Goal: Find specific page/section: Find specific page/section

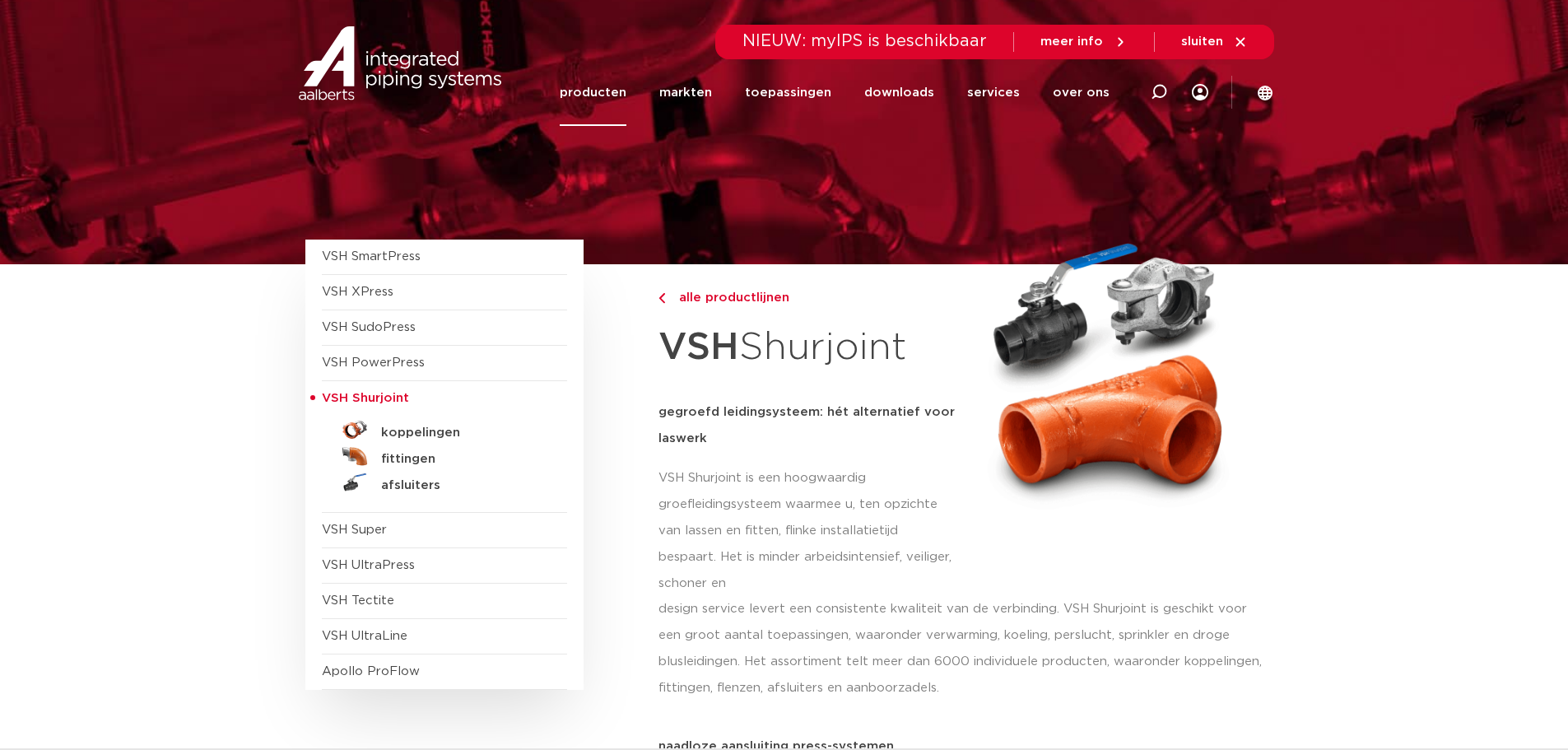
click at [384, 395] on span "VSH Shurjoint" at bounding box center [365, 398] width 87 height 13
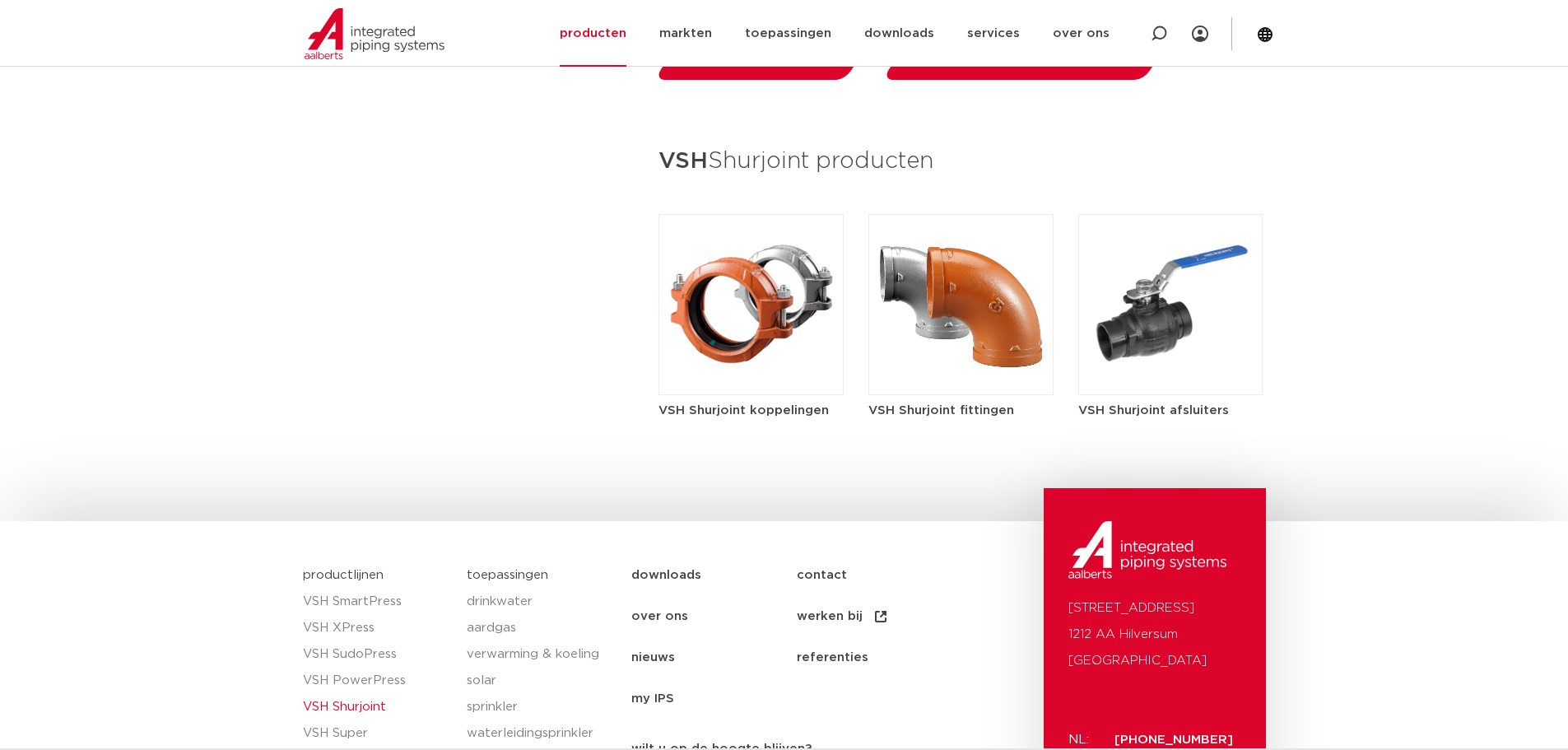
scroll to position [1894, 0]
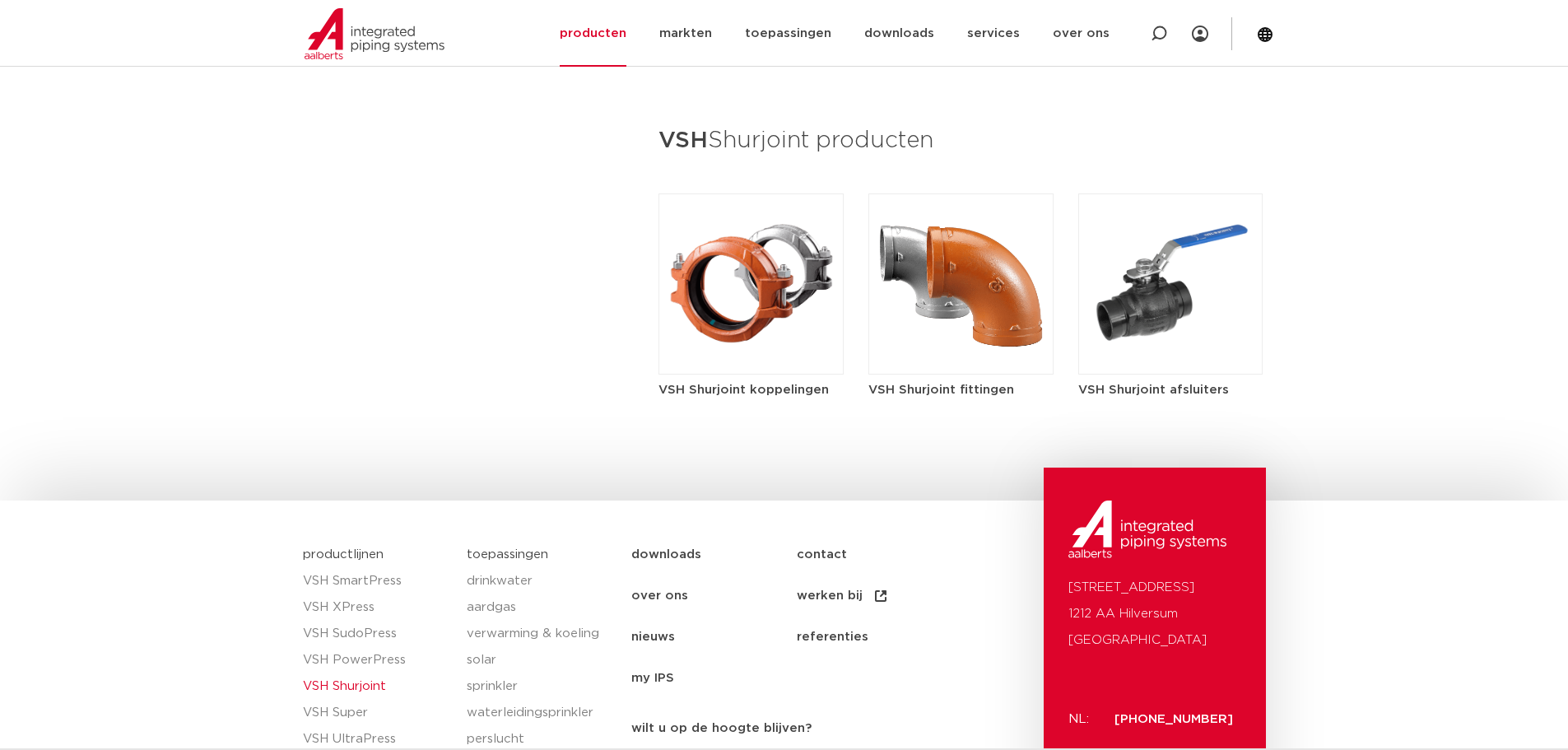
click at [1146, 270] on img at bounding box center [1171, 284] width 186 height 181
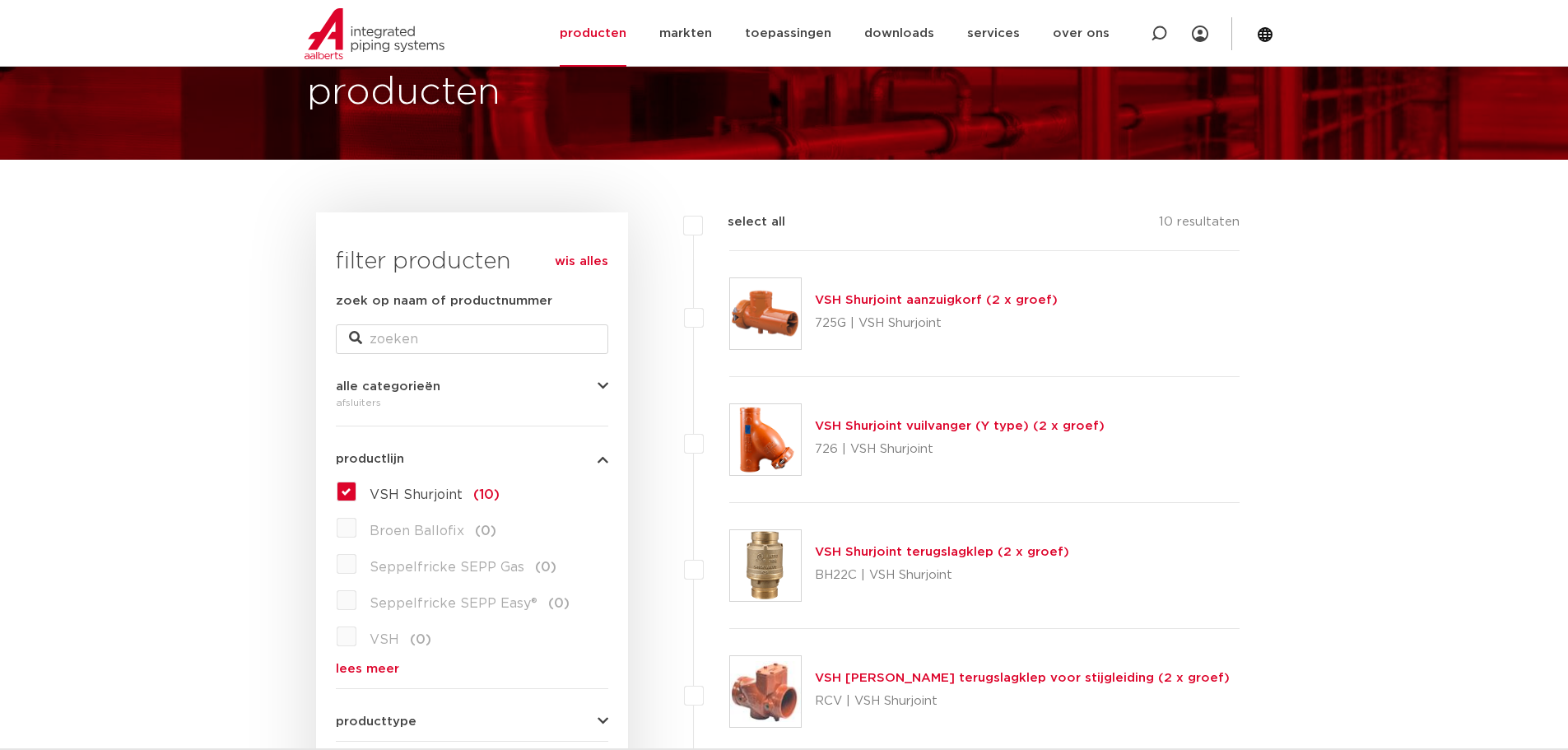
scroll to position [82, 0]
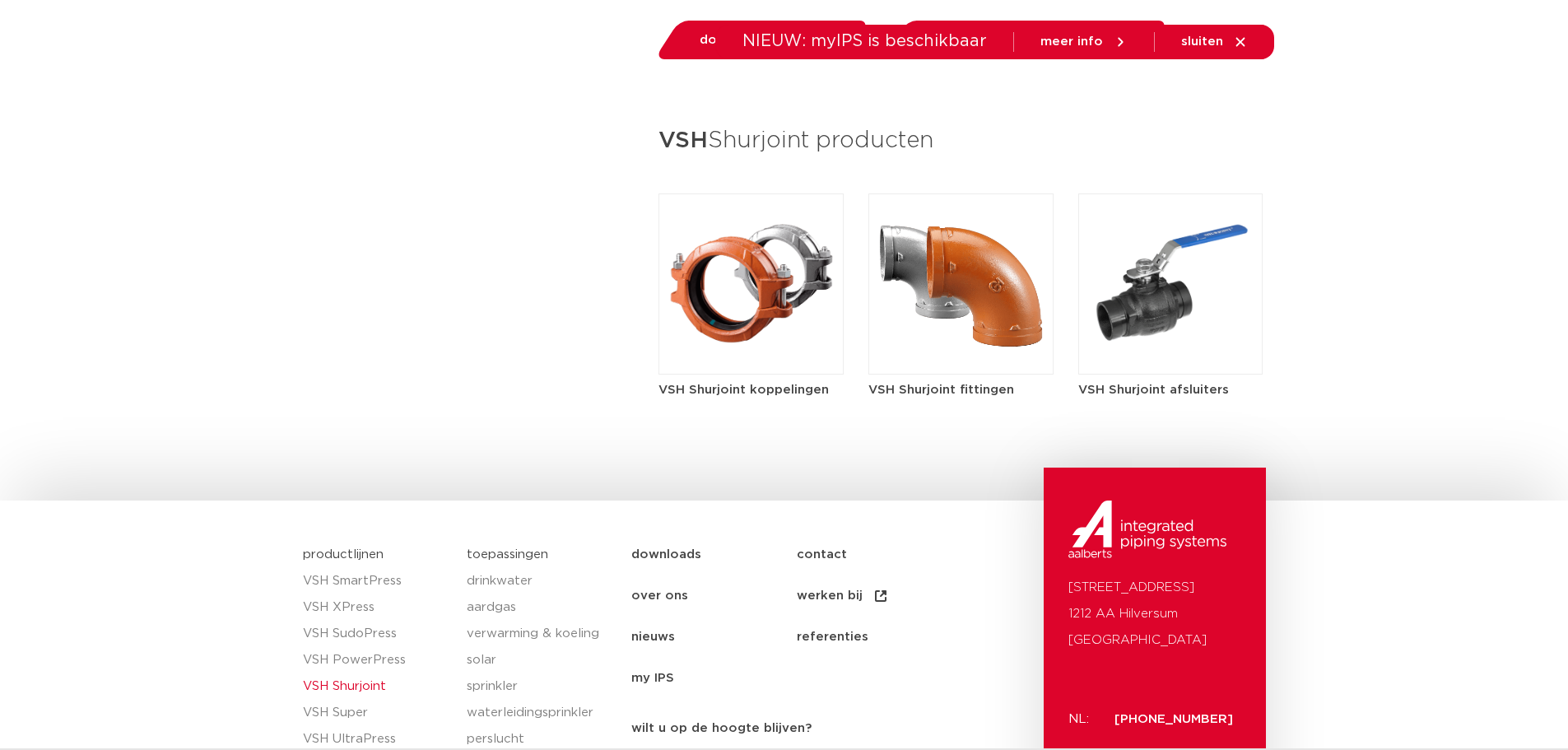
click at [943, 329] on img at bounding box center [961, 284] width 186 height 181
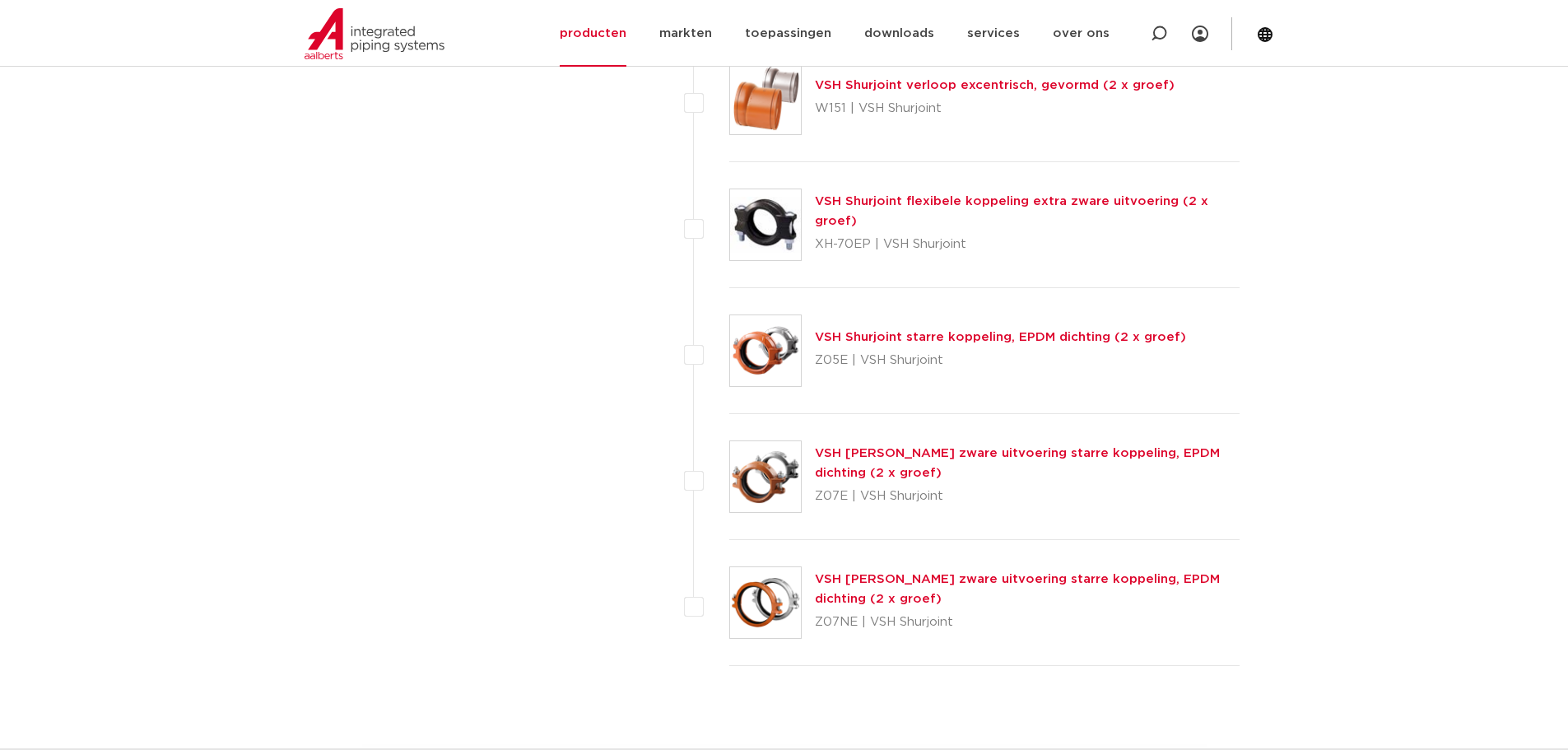
scroll to position [7330, 0]
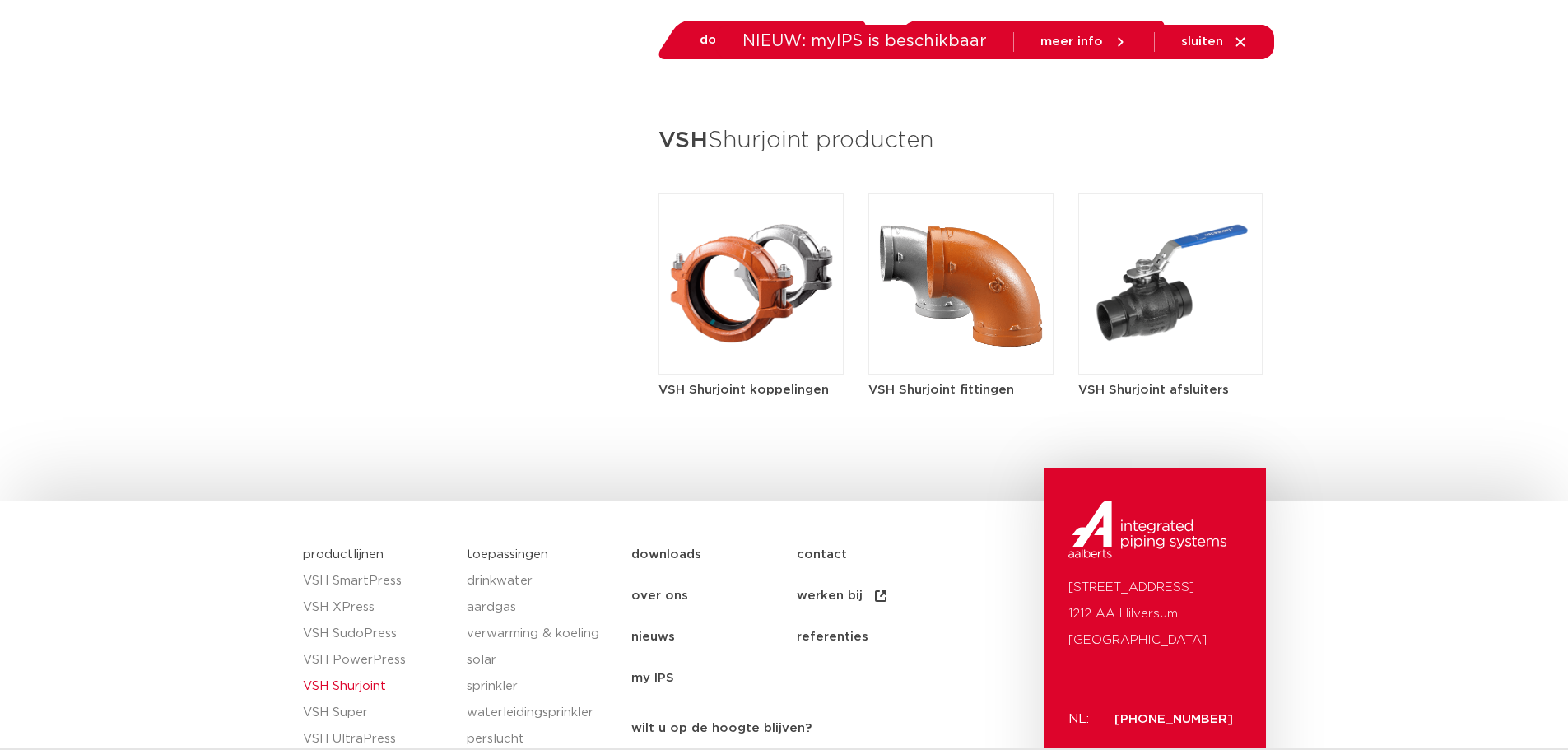
click at [801, 270] on img at bounding box center [750, 284] width 186 height 181
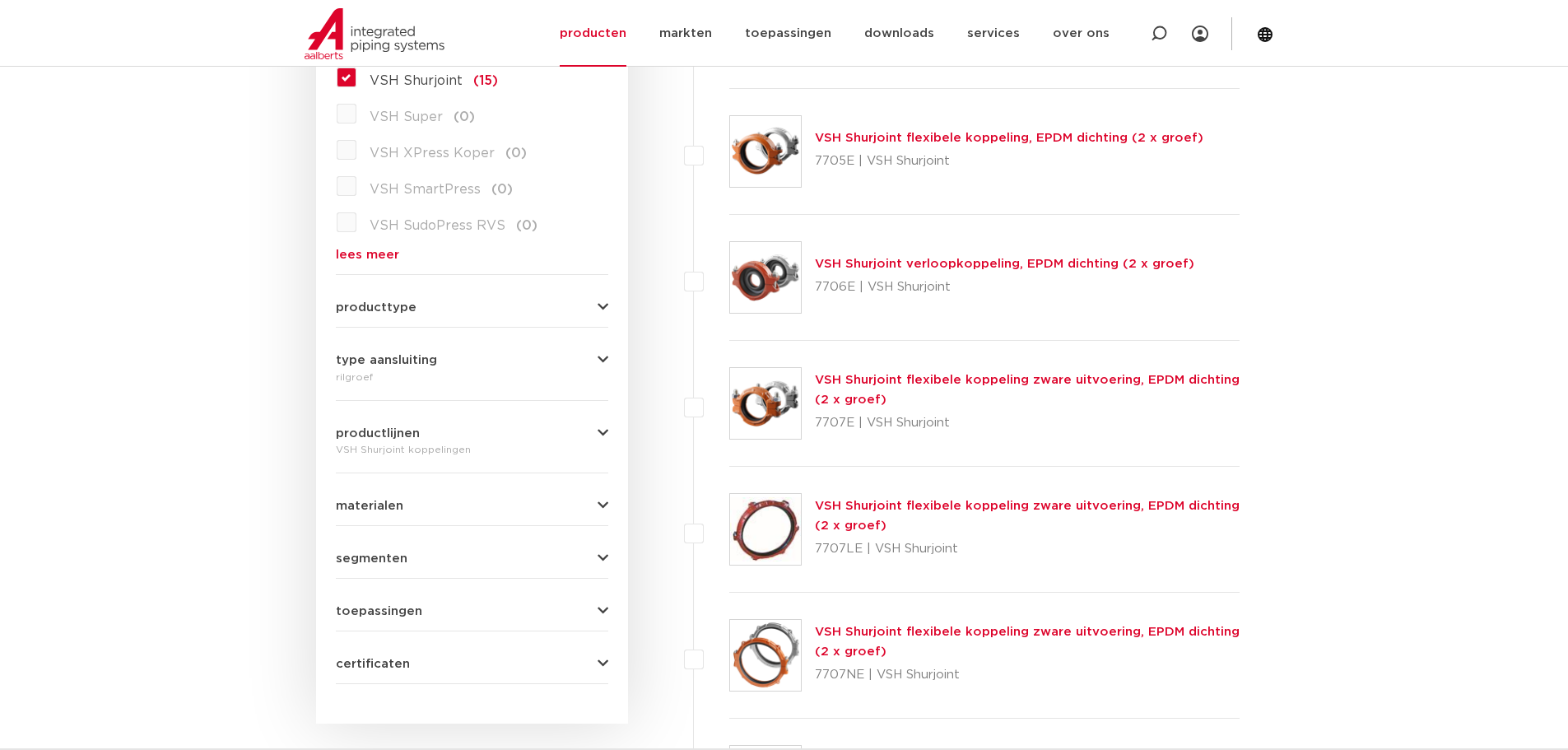
scroll to position [191, 0]
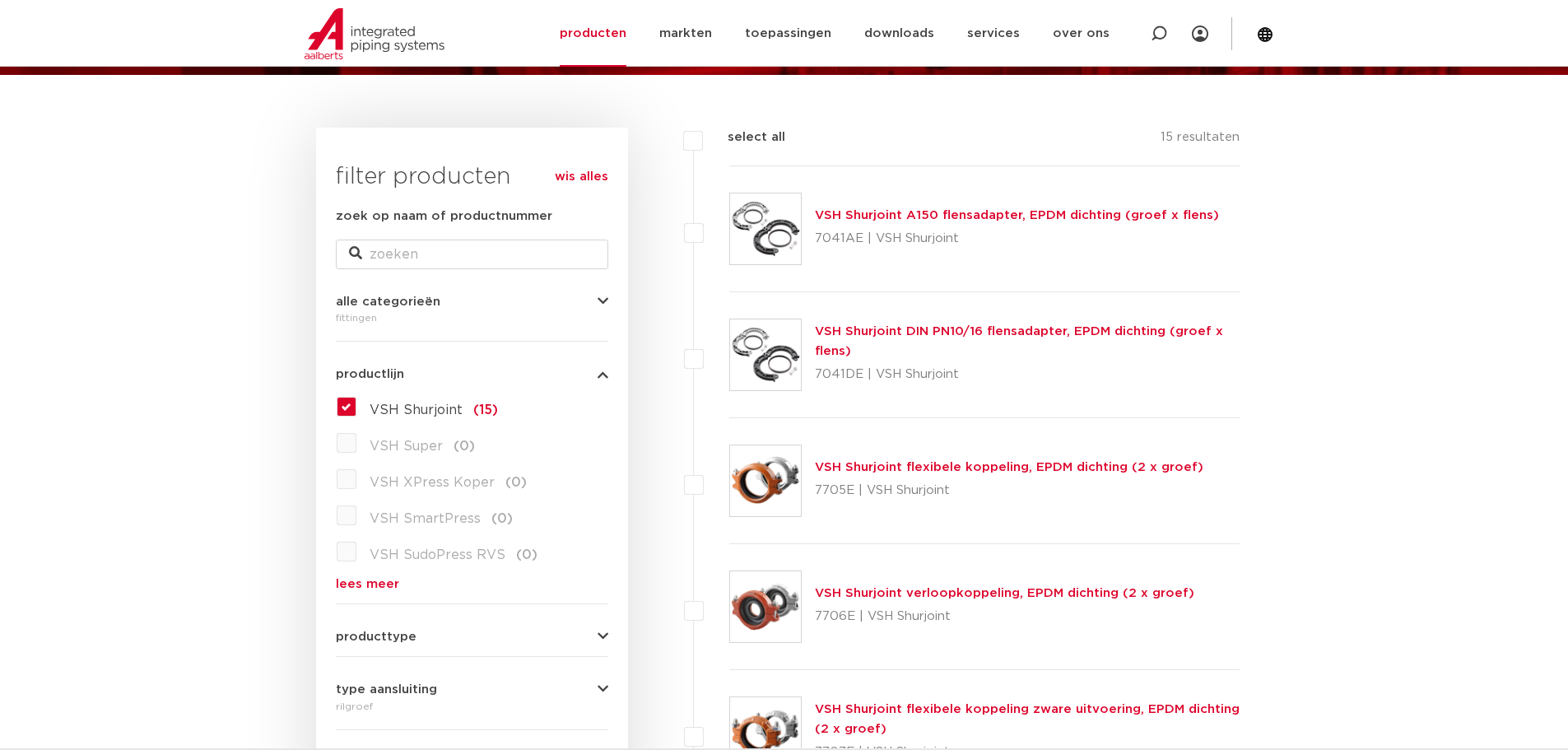
click at [608, 299] on icon "button" at bounding box center [603, 302] width 11 height 13
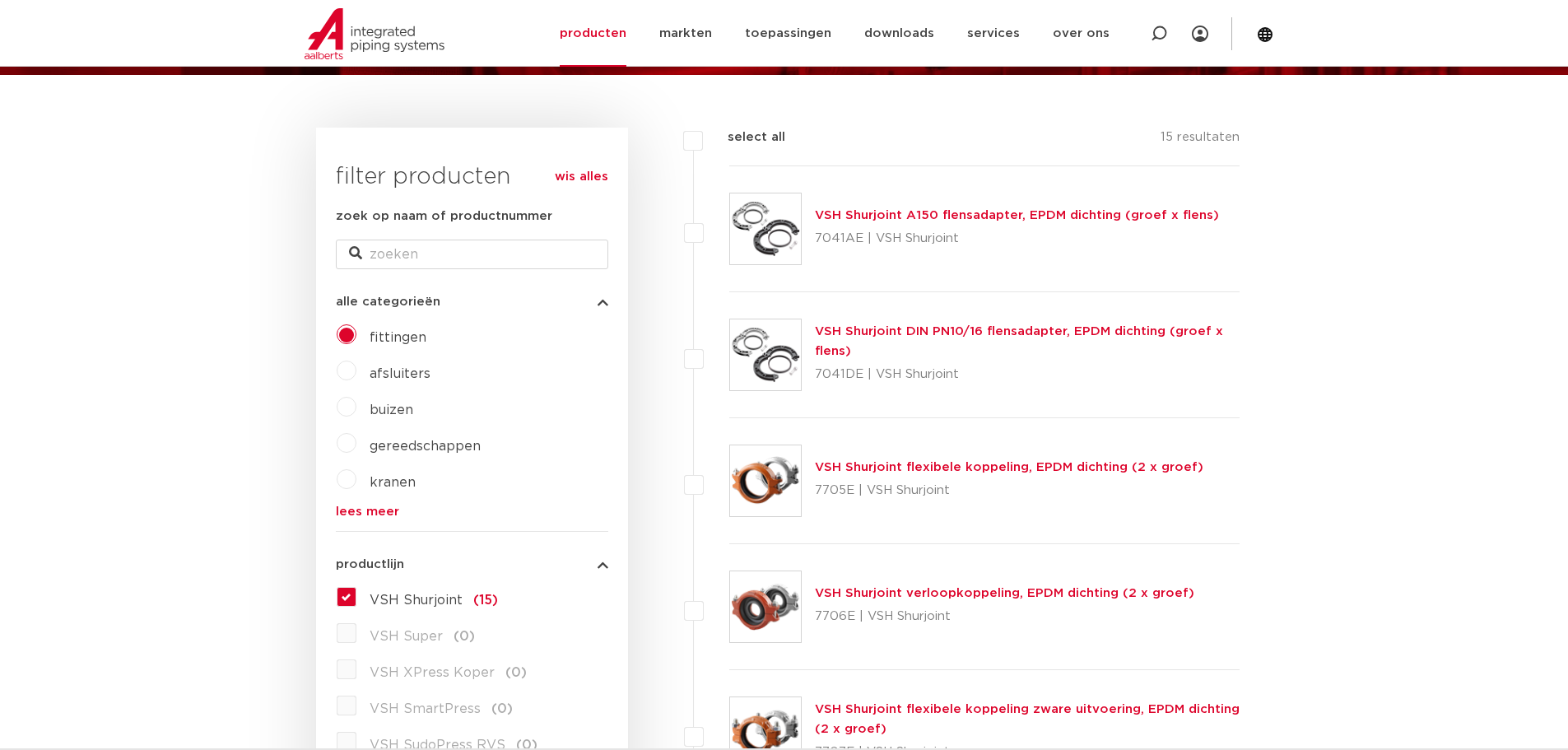
click at [357, 370] on label "afsluiters" at bounding box center [394, 370] width 74 height 26
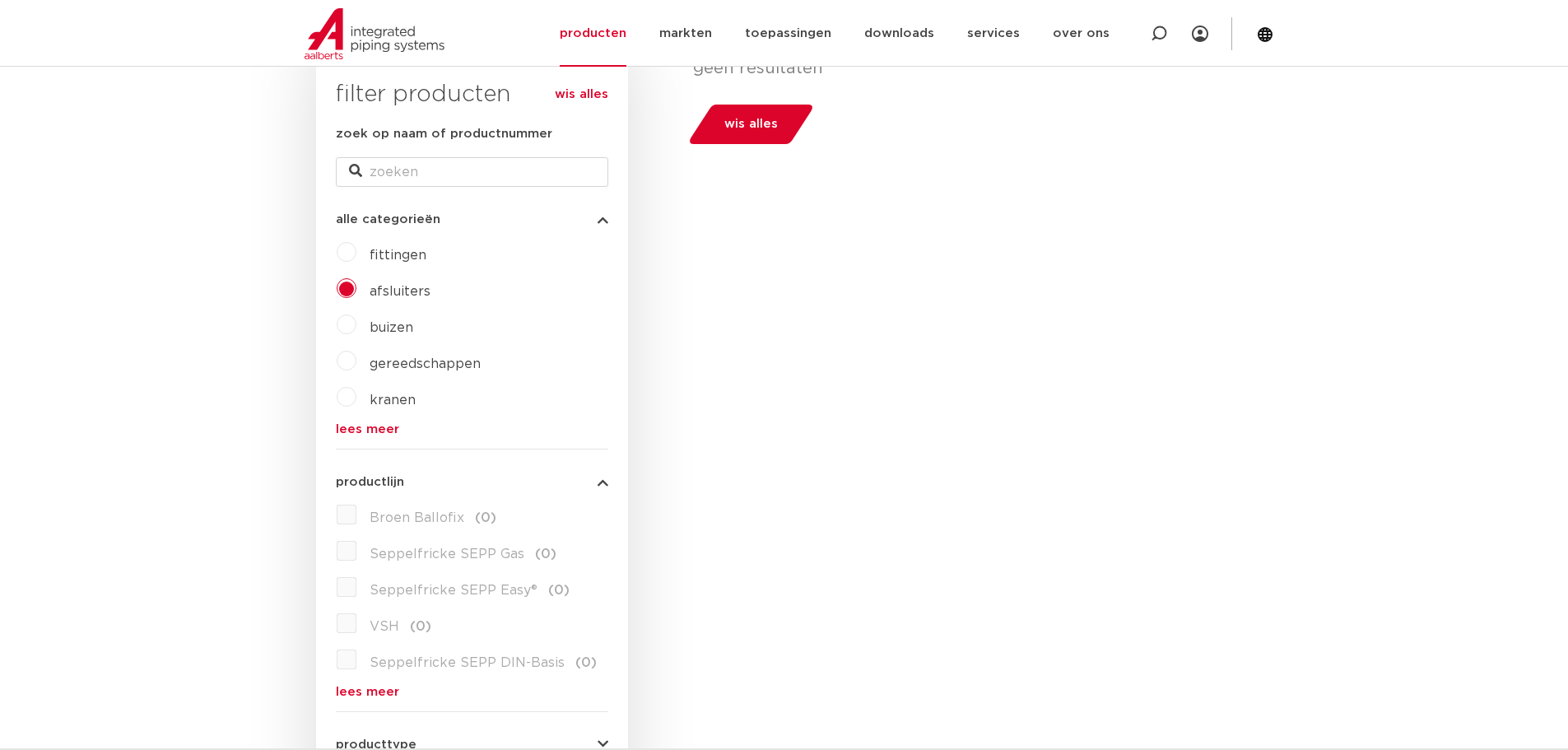
scroll to position [247, 0]
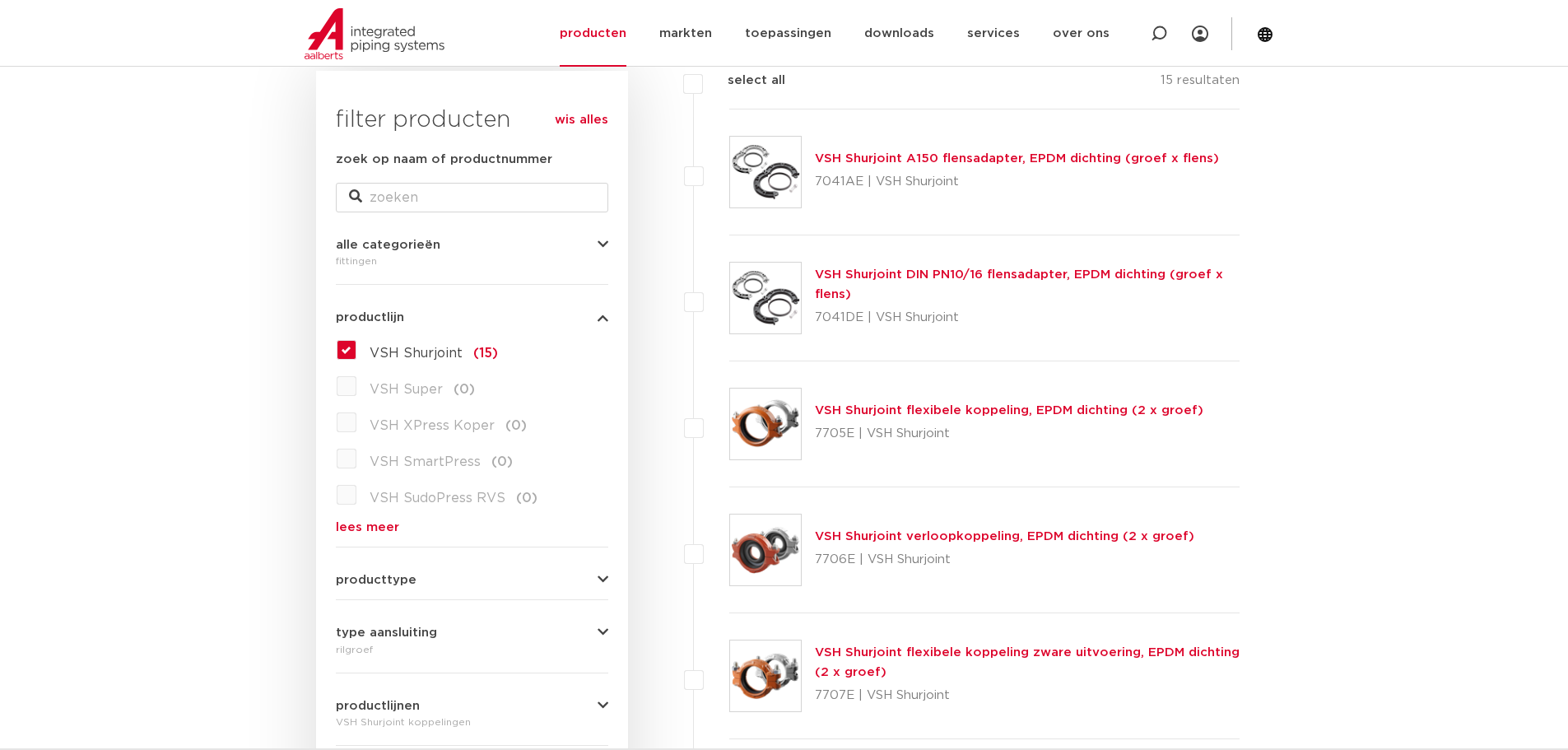
click at [607, 239] on icon "button" at bounding box center [603, 244] width 11 height 13
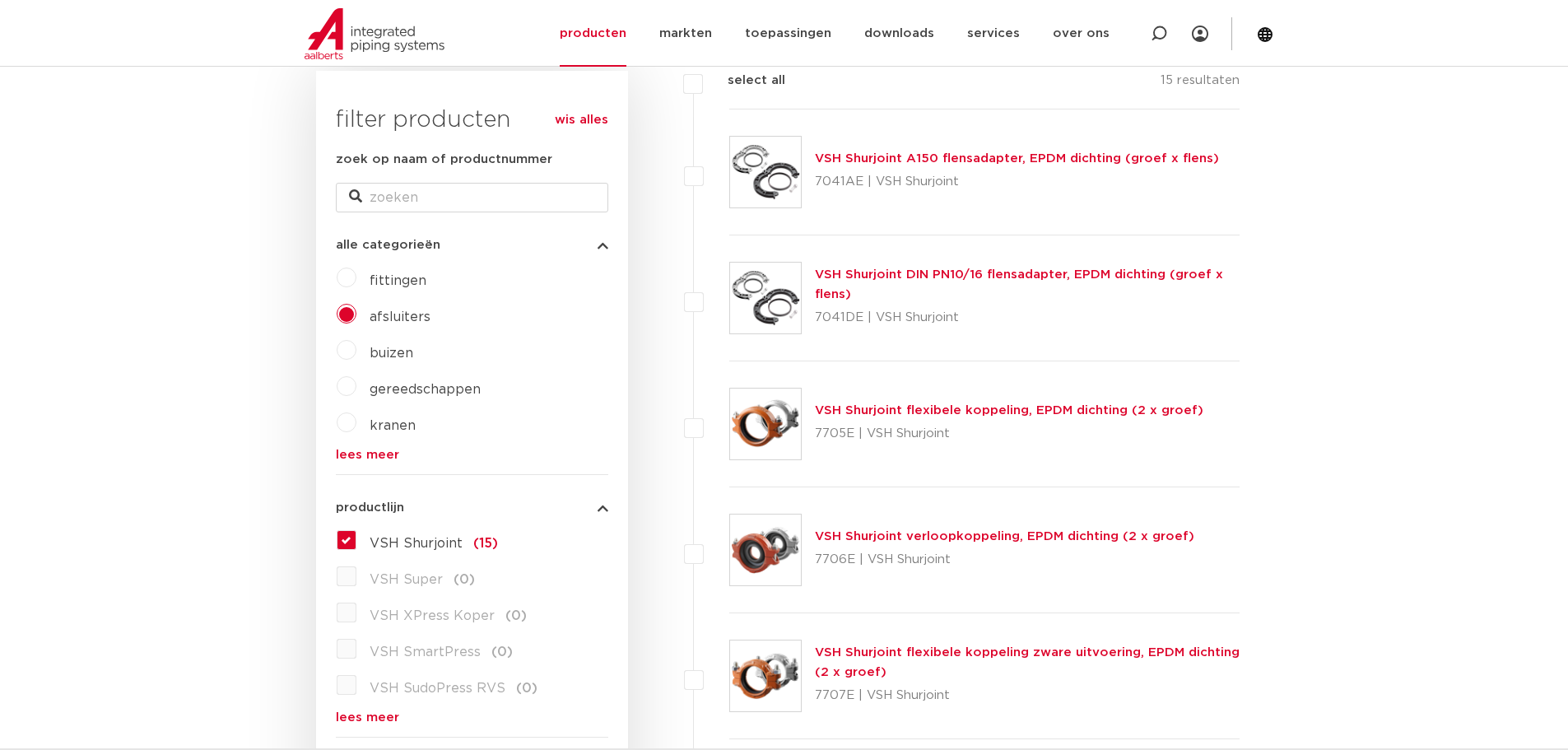
click at [355, 269] on div "fittingen afsluiters buizen gereedschappen kranen beveiligingen lees meer lees …" at bounding box center [472, 363] width 273 height 197
click at [357, 275] on label "fittingen" at bounding box center [391, 277] width 70 height 26
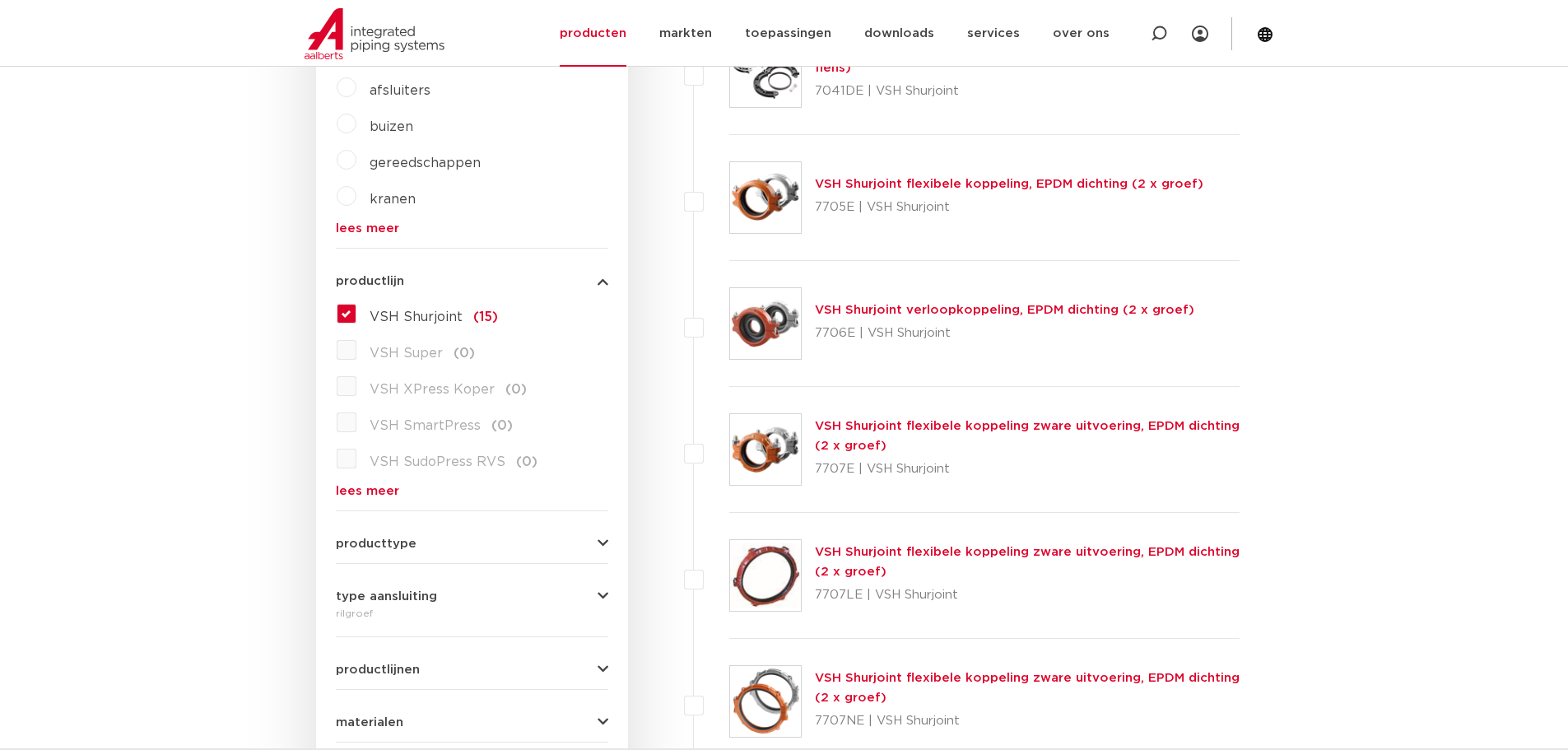
scroll to position [412, 0]
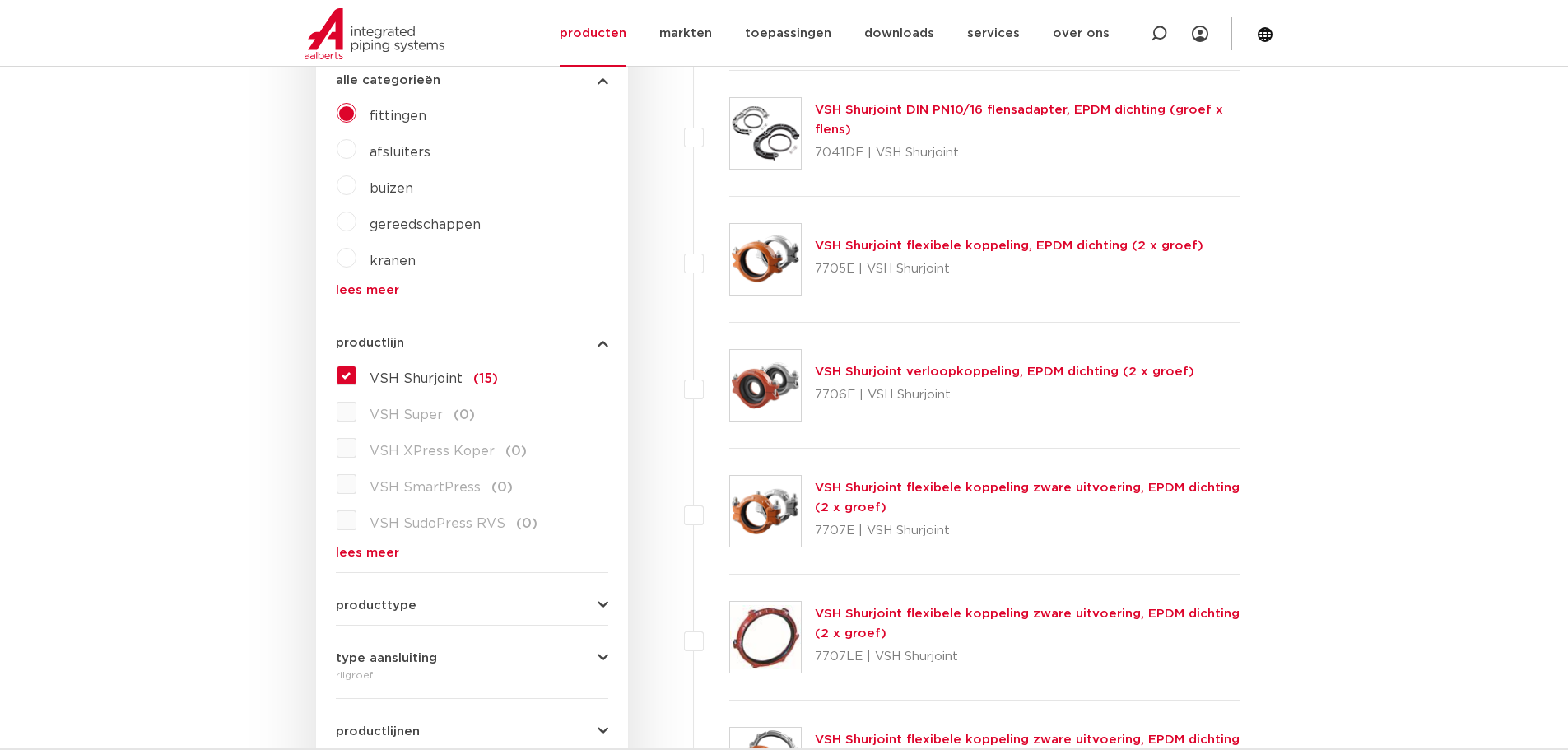
click at [353, 286] on link "lees meer" at bounding box center [472, 290] width 273 height 13
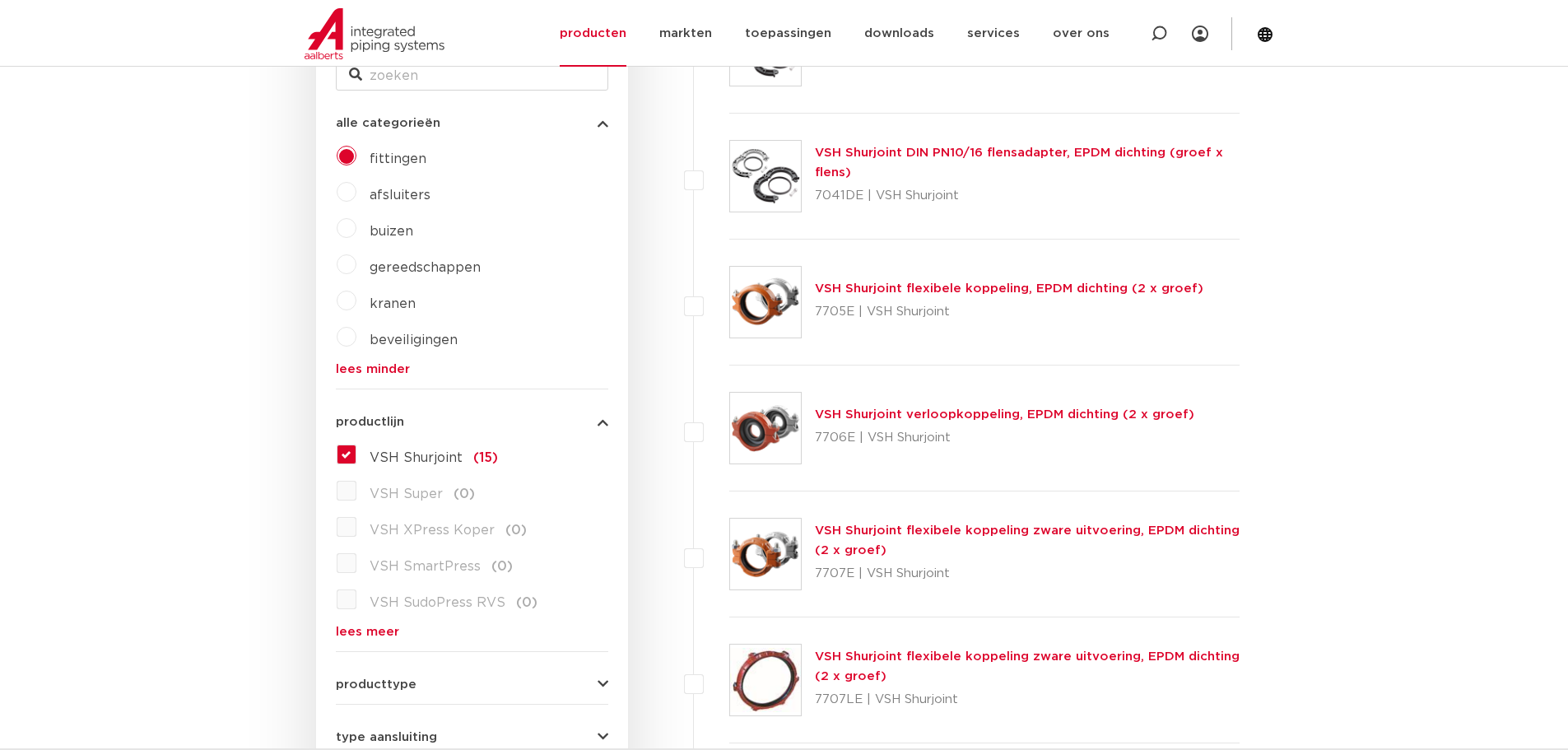
scroll to position [329, 0]
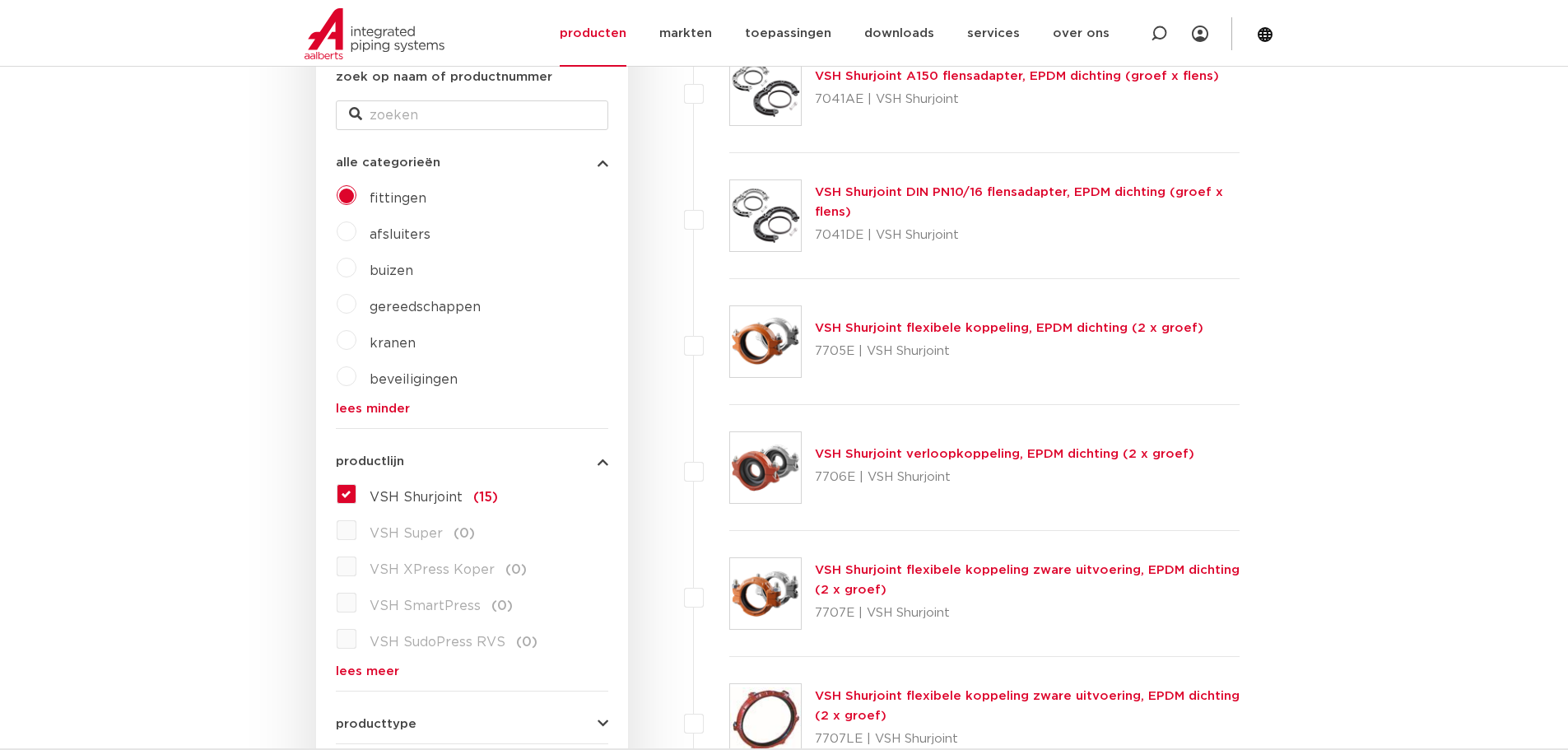
click at [357, 373] on label "beveiligingen" at bounding box center [407, 375] width 102 height 26
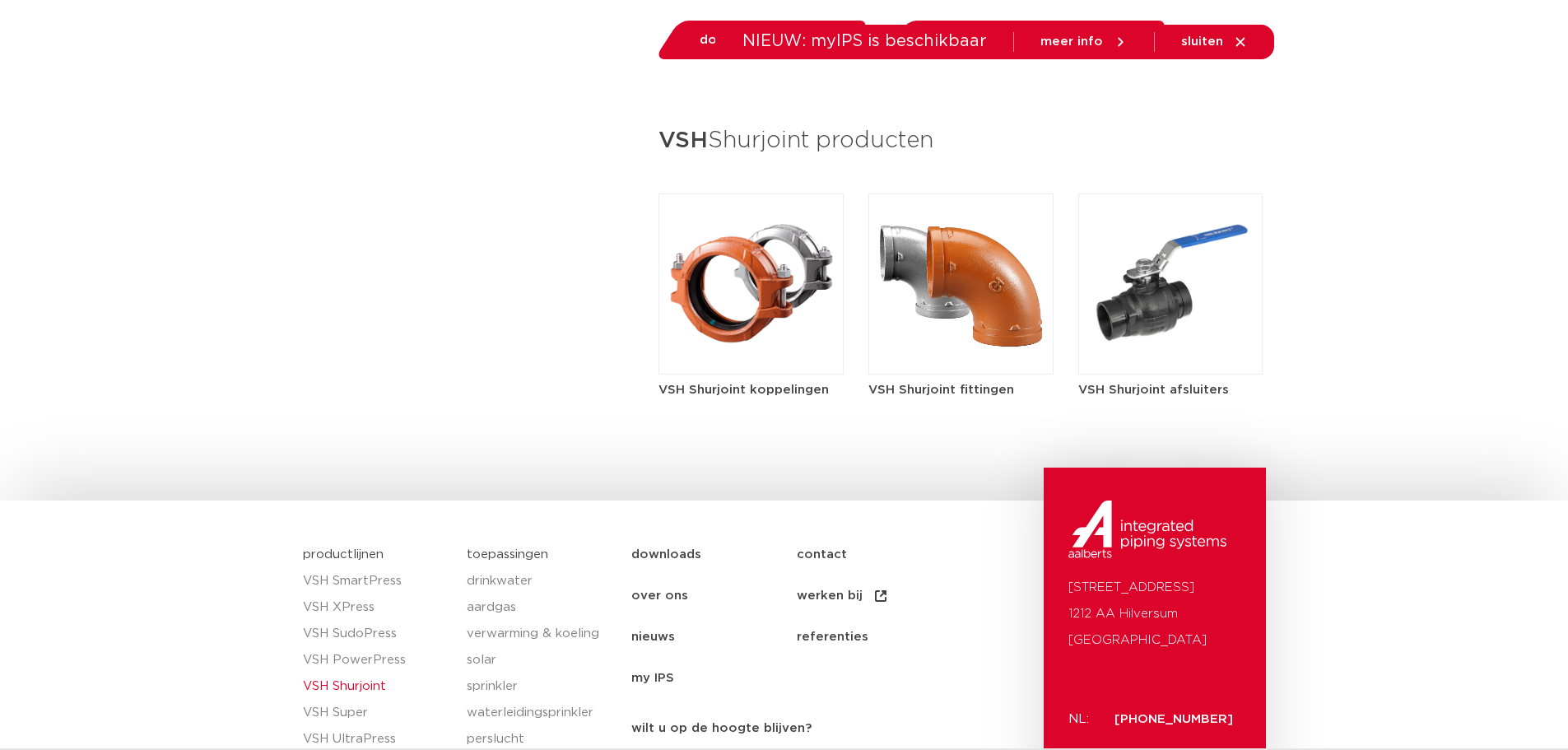
click at [1163, 309] on img at bounding box center [1171, 284] width 186 height 181
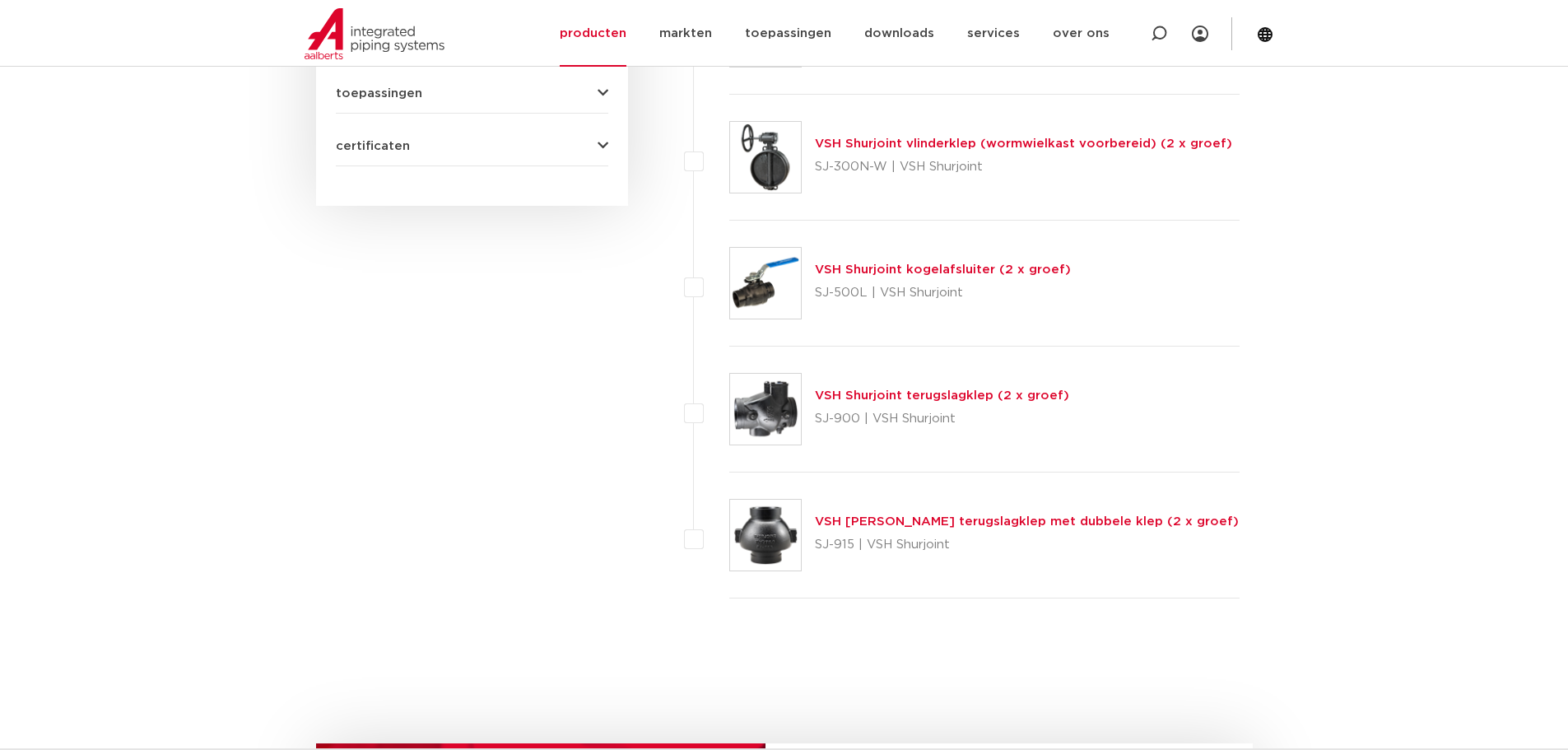
scroll to position [989, 0]
